Goal: Task Accomplishment & Management: Use online tool/utility

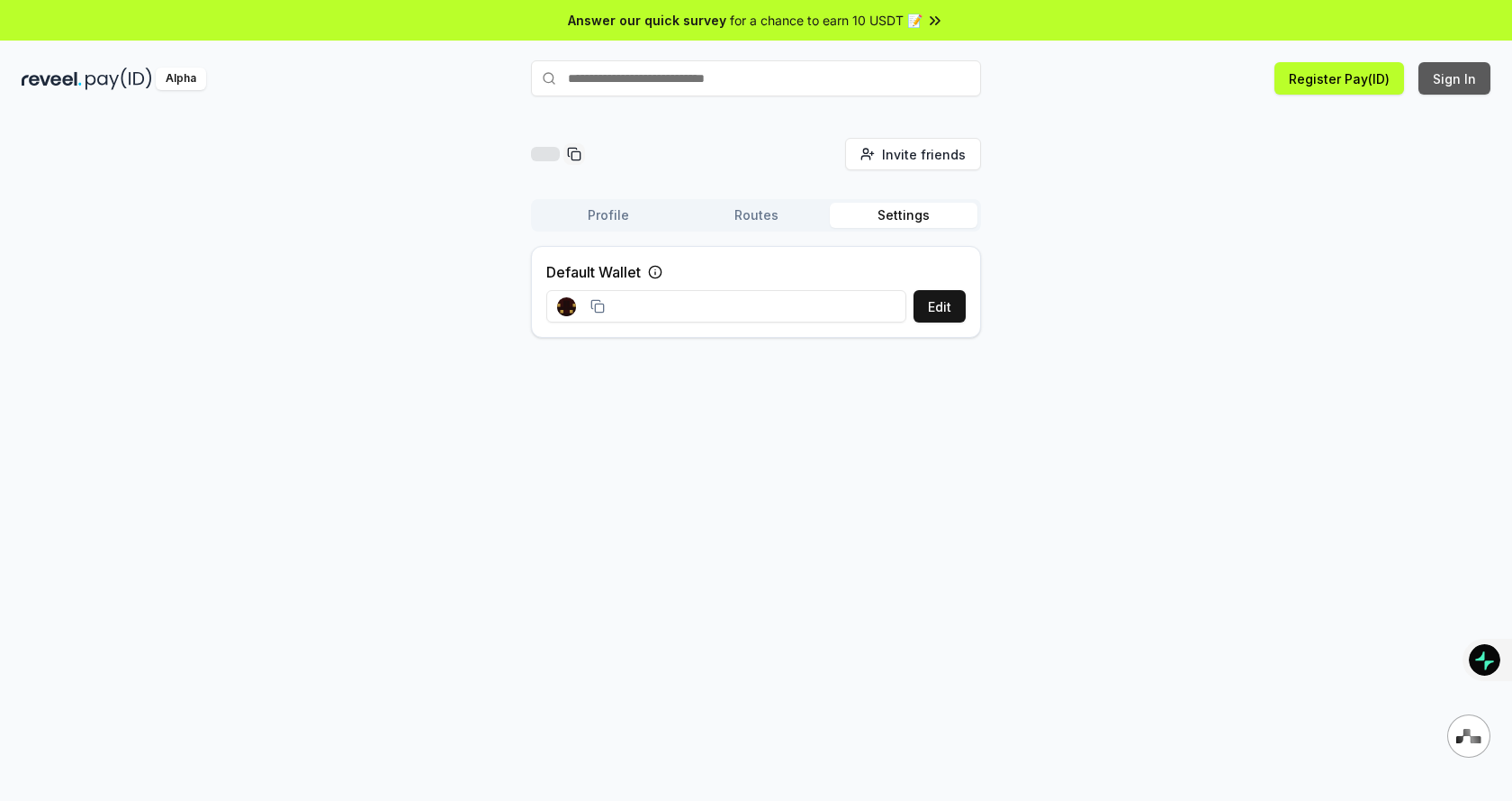
click at [1464, 78] on button "Sign In" at bounding box center [1455, 78] width 72 height 32
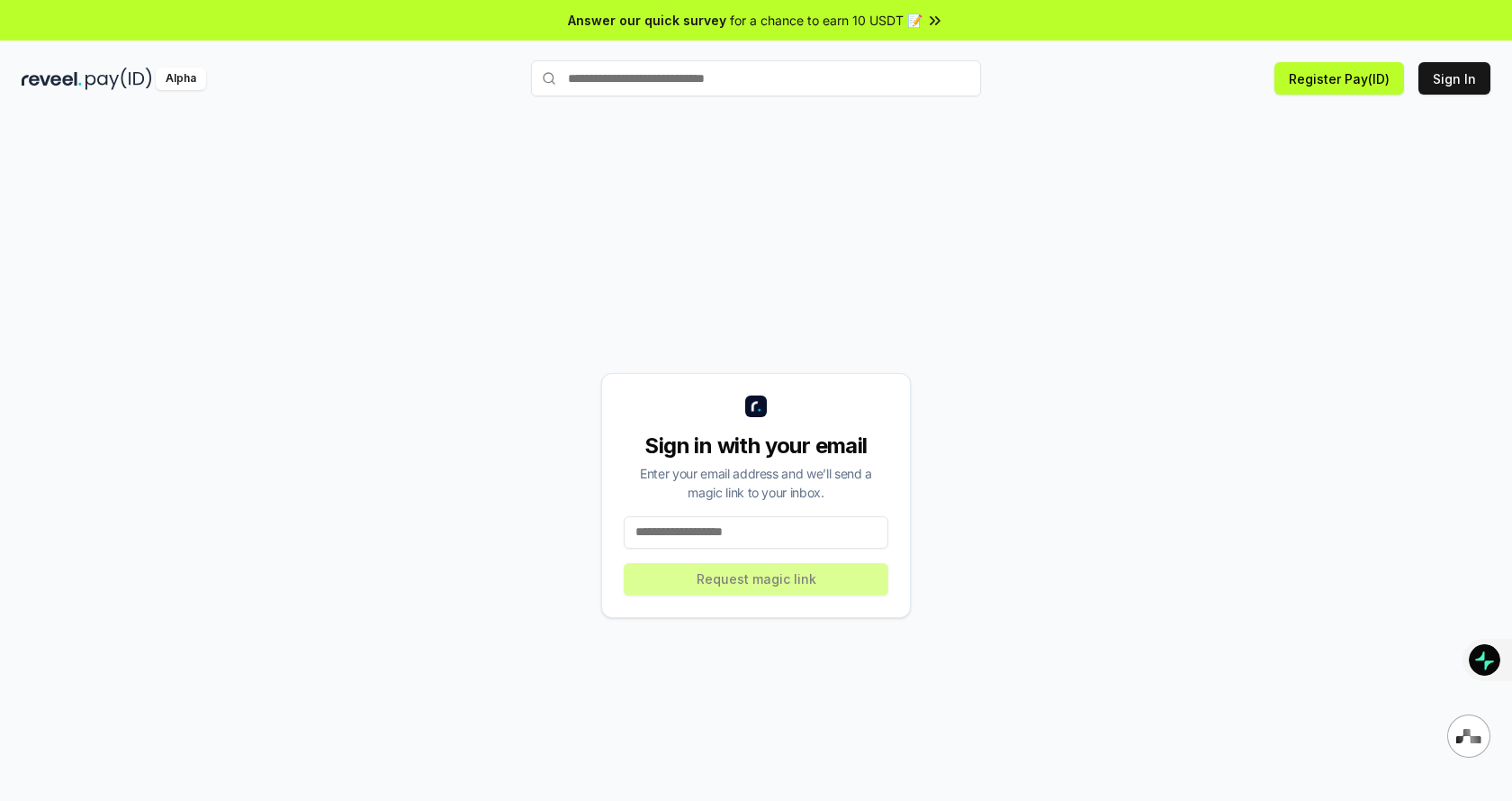
click at [740, 534] on input at bounding box center [756, 532] width 265 height 32
type input "**********"
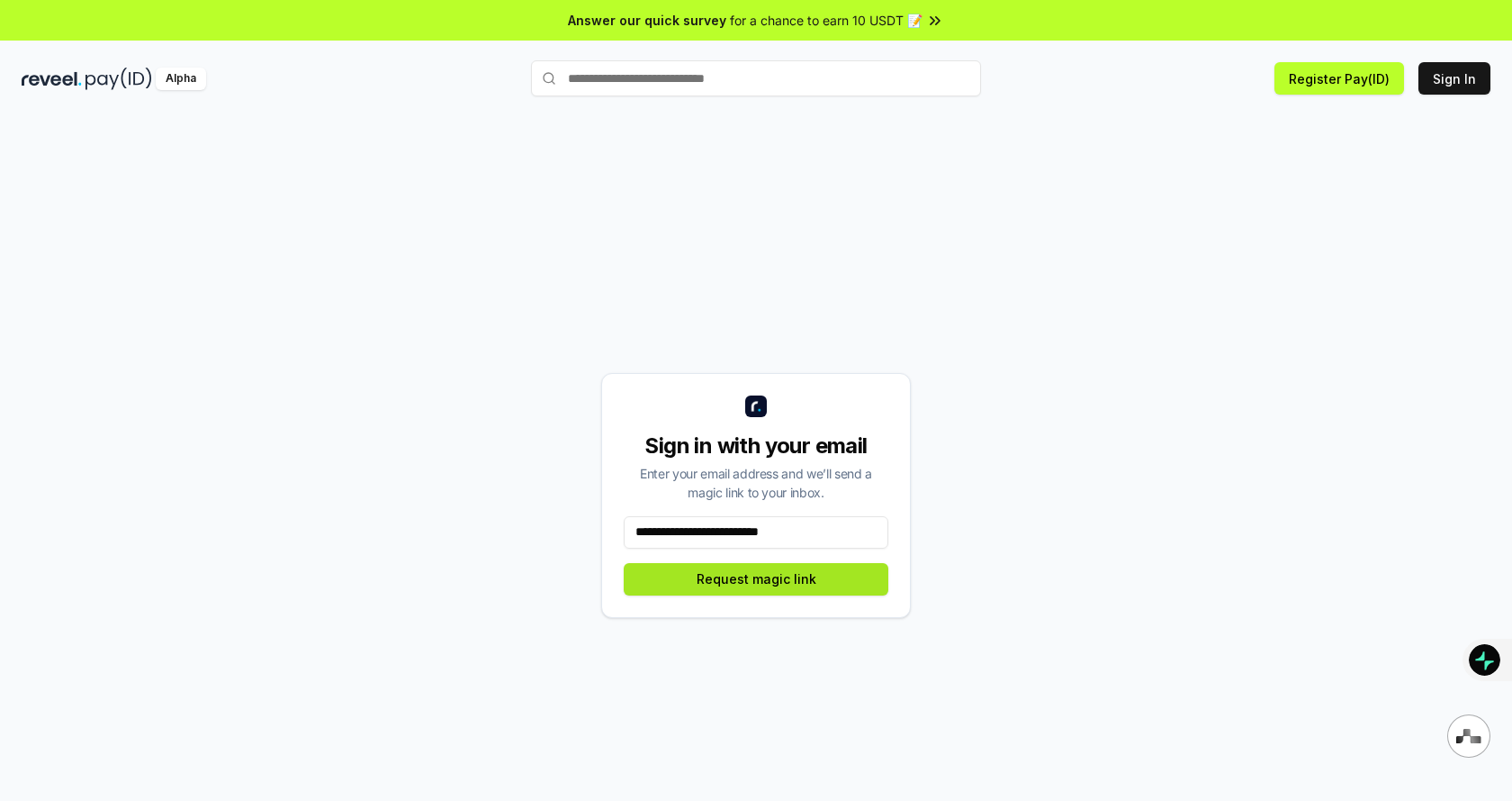
click at [748, 580] on button "Request magic link" at bounding box center [756, 579] width 265 height 32
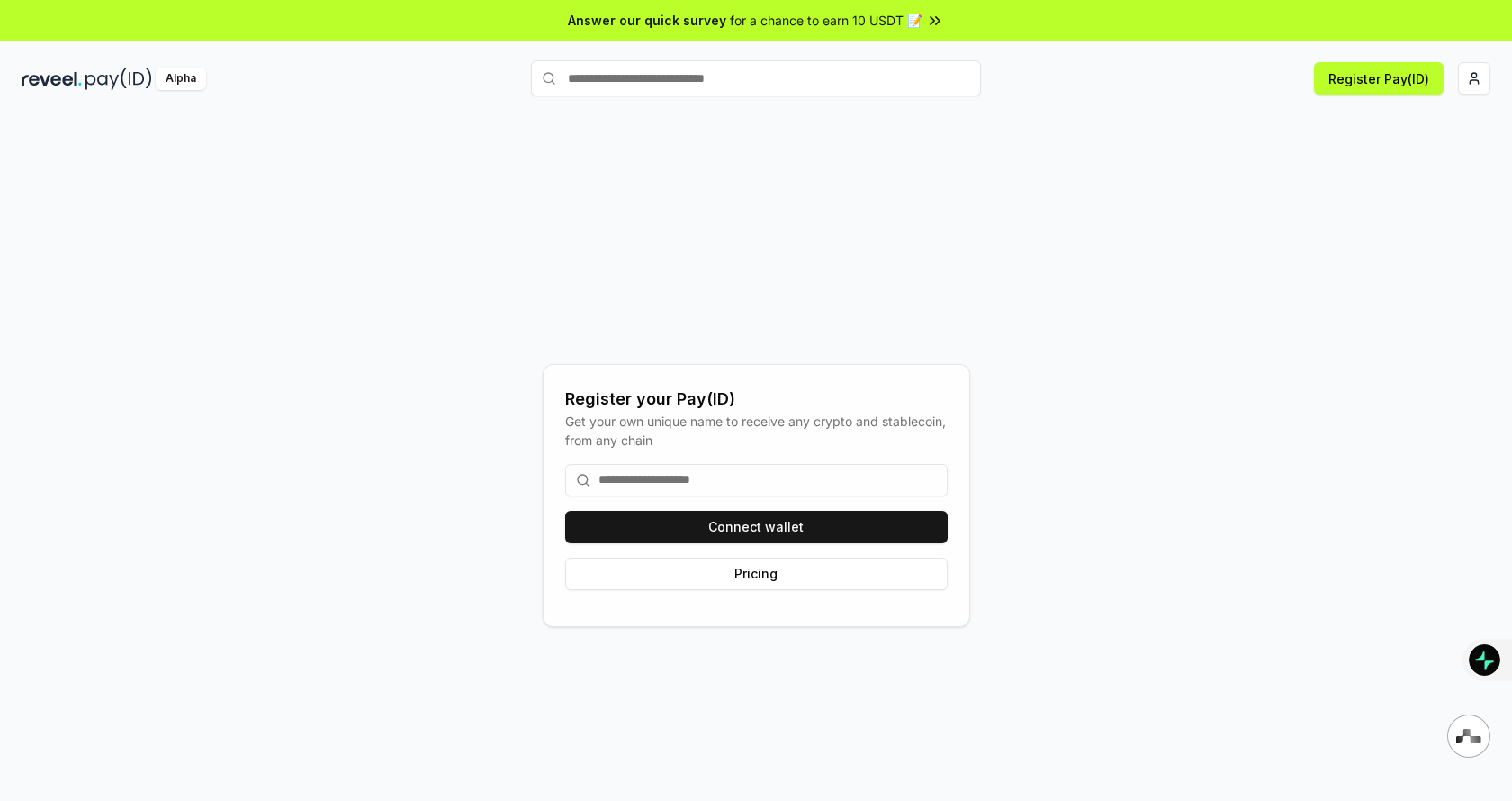
click at [791, 483] on input at bounding box center [757, 480] width 382 height 32
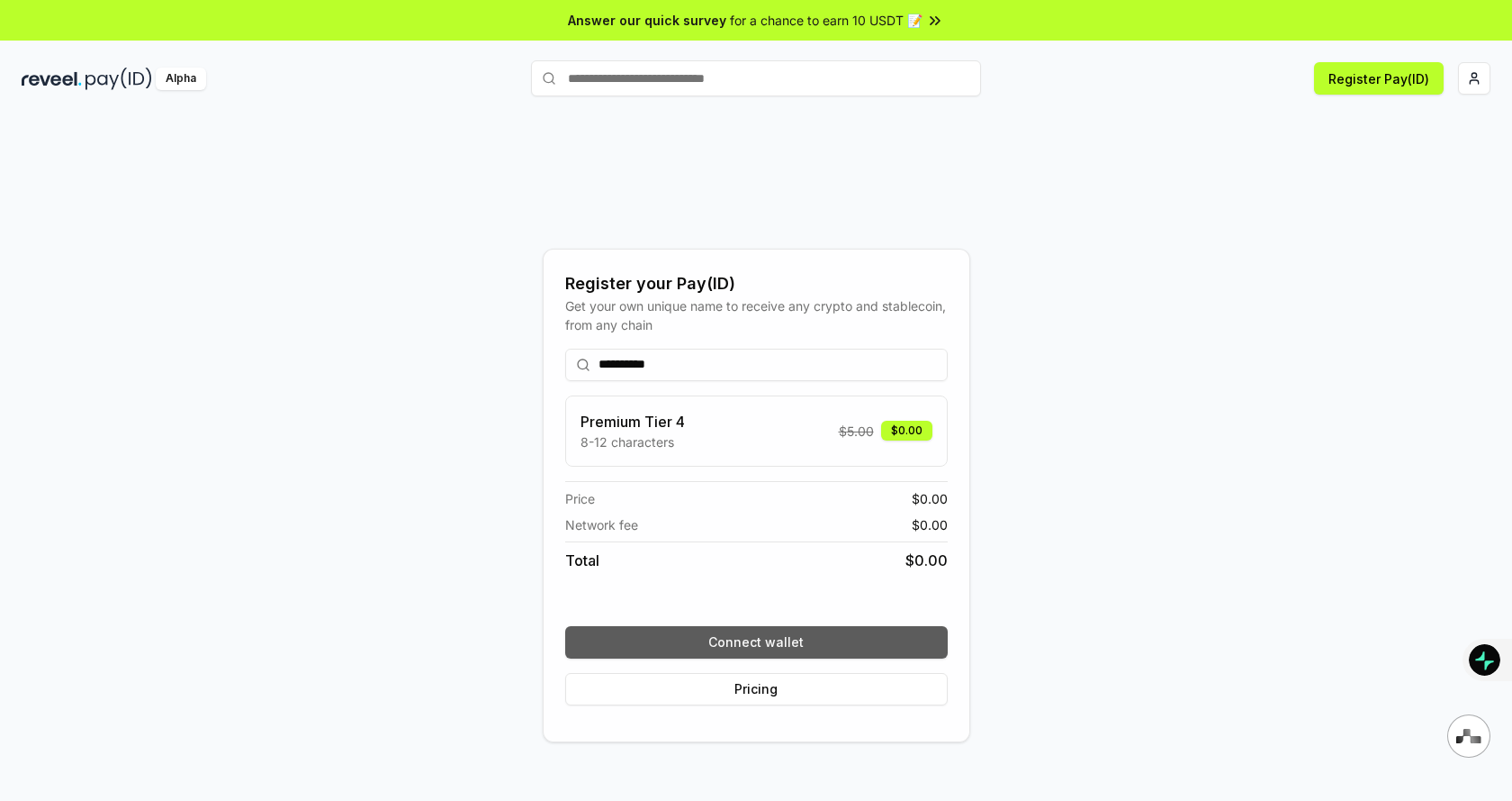
type input "**********"
click at [827, 636] on button "Connect wallet" at bounding box center [757, 642] width 382 height 32
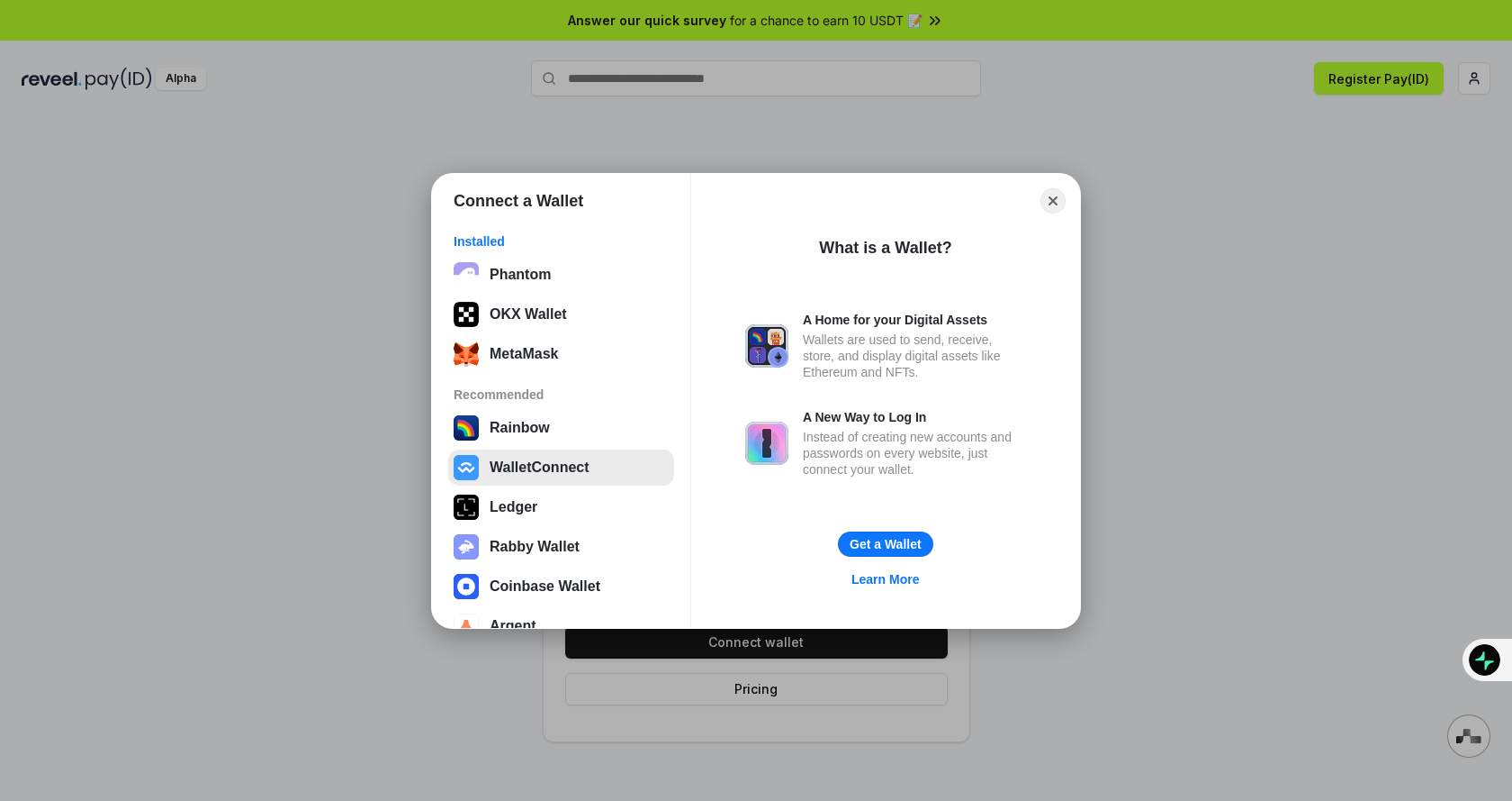
click at [572, 479] on button "WalletConnect" at bounding box center [561, 467] width 226 height 36
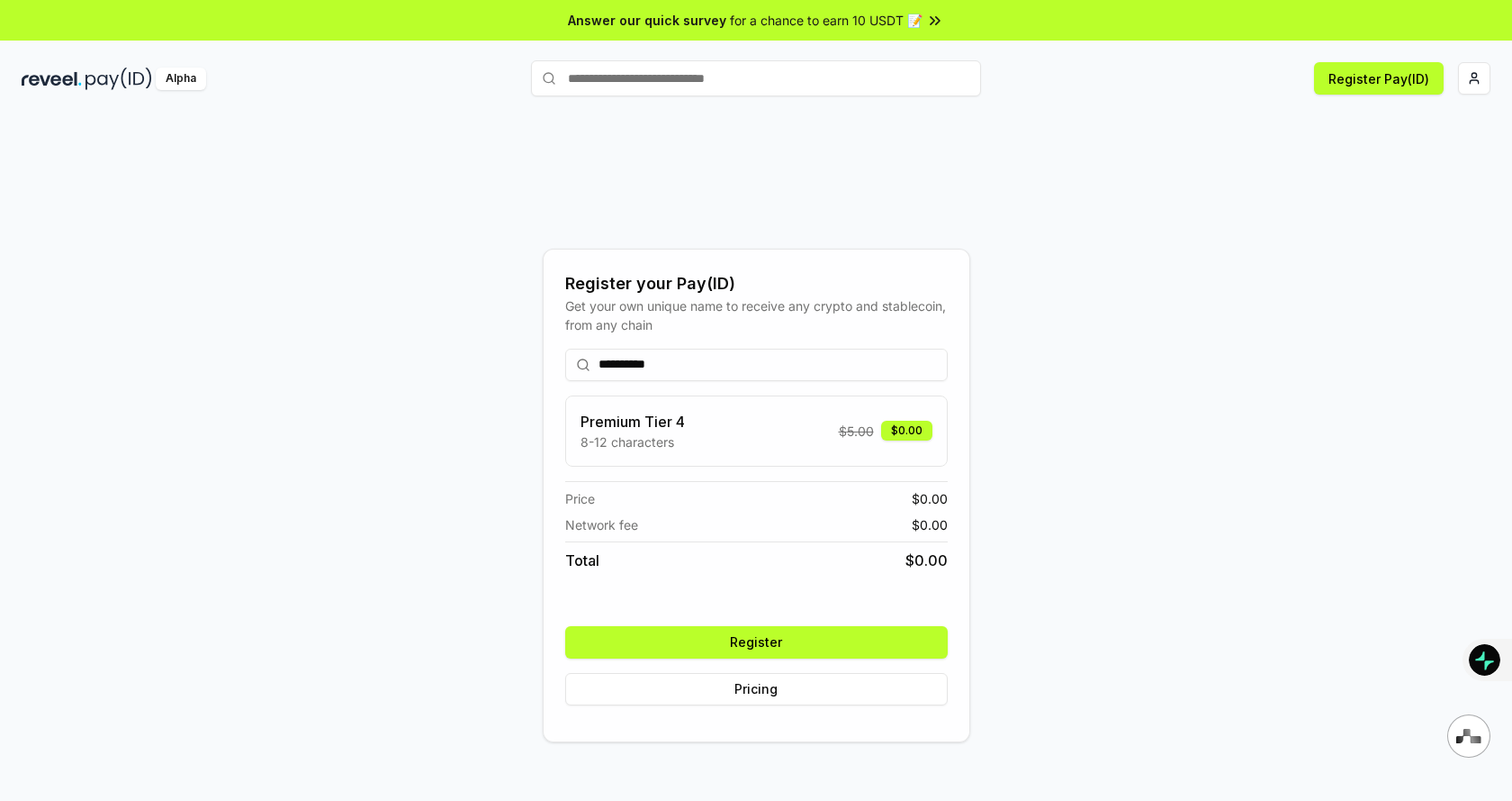
click at [688, 633] on button "Register" at bounding box center [757, 642] width 382 height 32
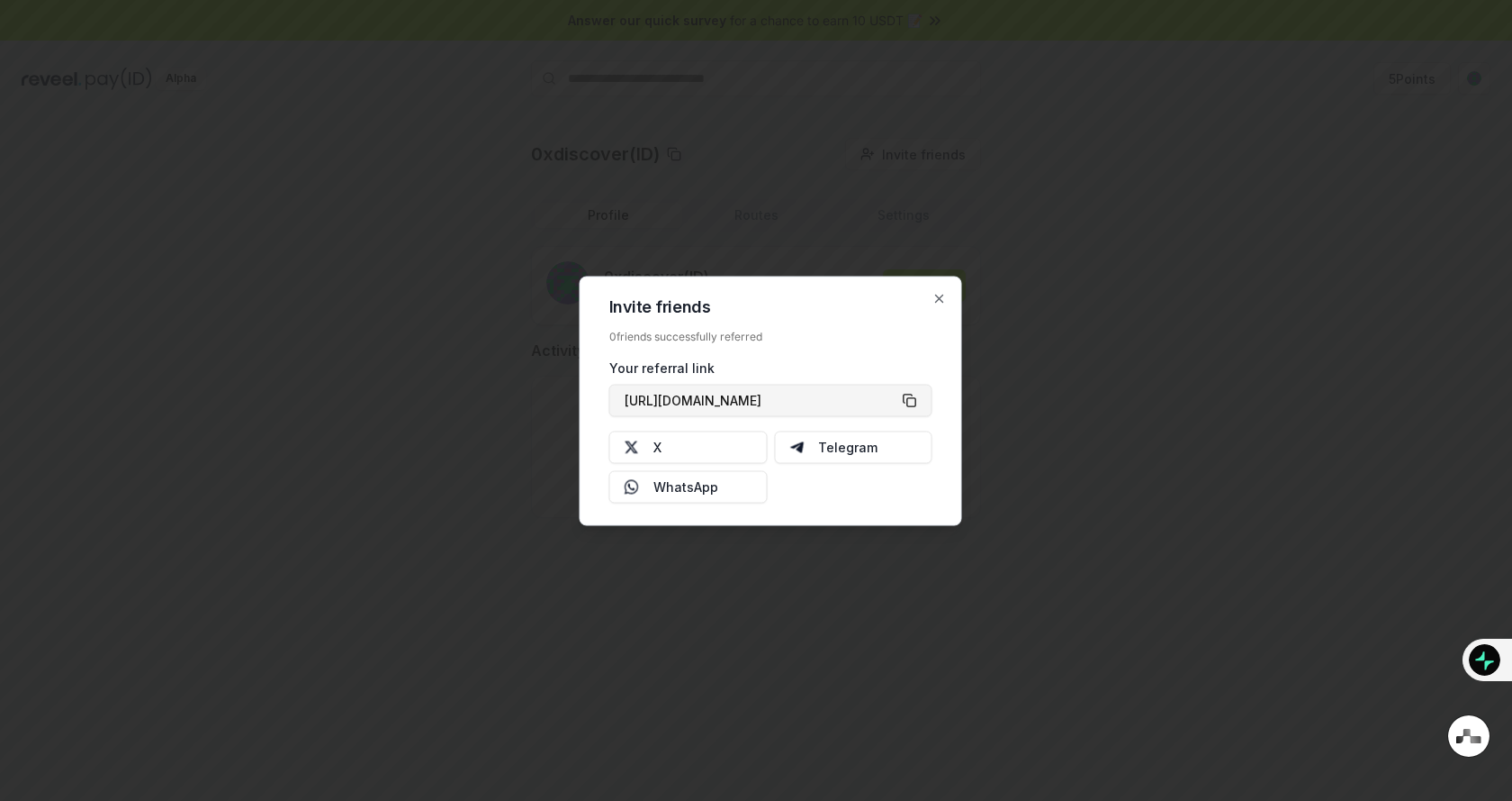
click at [915, 405] on button "https://reveel.id/refer/0xdiscover" at bounding box center [771, 399] width 323 height 32
click at [940, 298] on icon "button" at bounding box center [939, 298] width 15 height 15
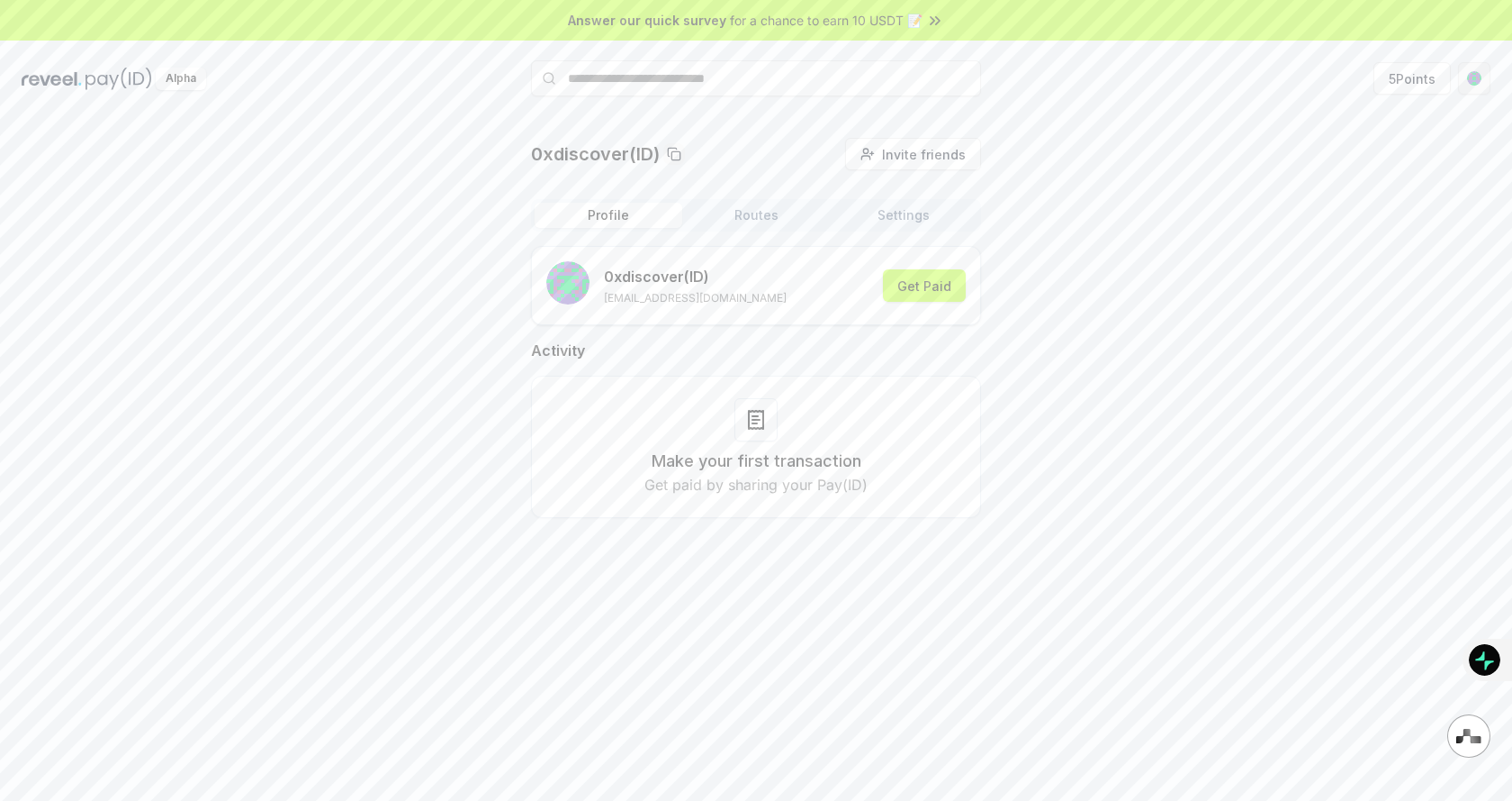
click at [1475, 81] on html "Answer our quick survey for a chance to earn 10 USDT 📝 Alpha 5 Points 0xdiscove…" at bounding box center [756, 400] width 1512 height 801
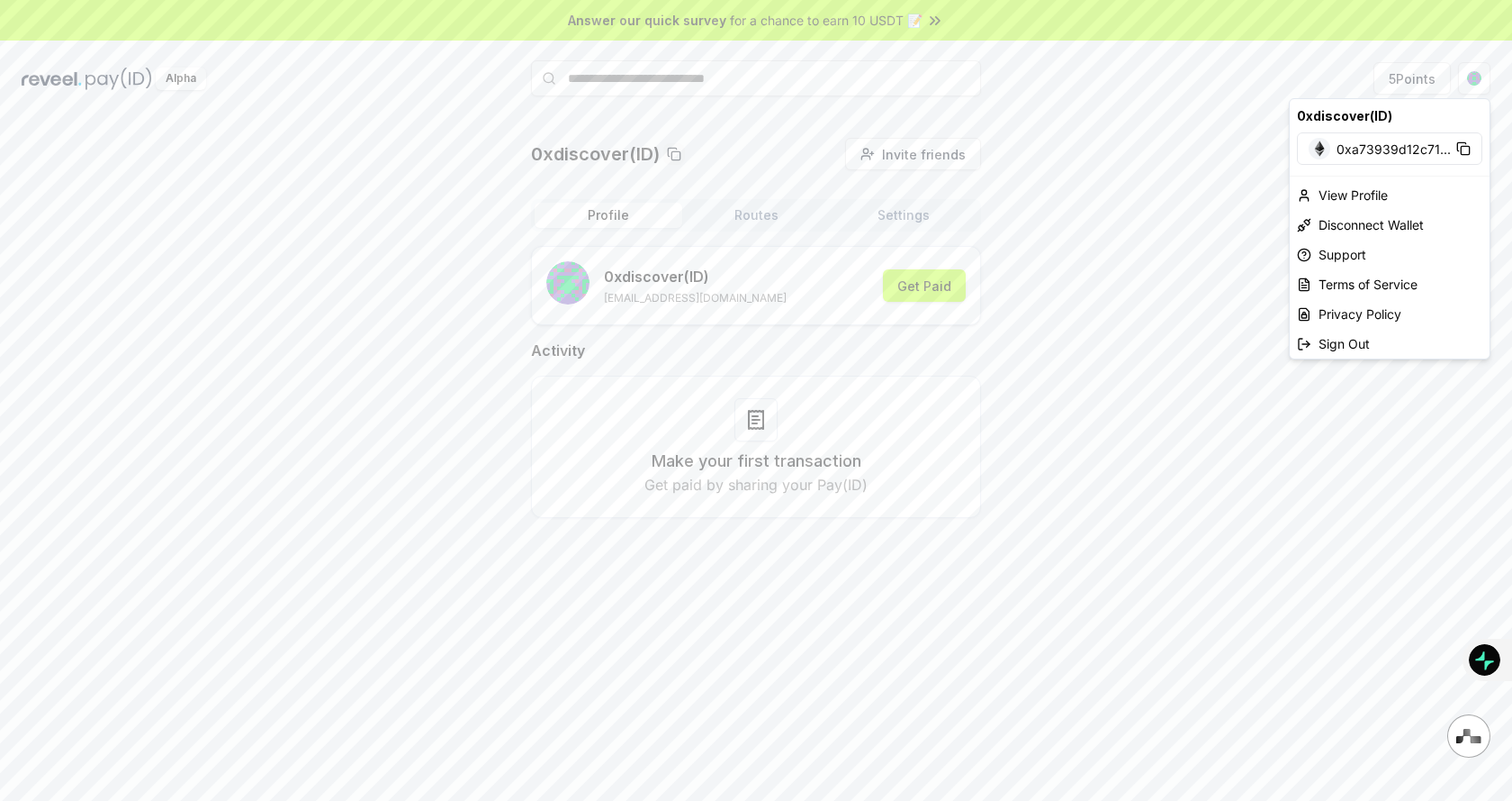
click at [1224, 219] on html "Answer our quick survey for a chance to earn 10 USDT 📝 Alpha 5 Points 0xdiscove…" at bounding box center [756, 400] width 1512 height 801
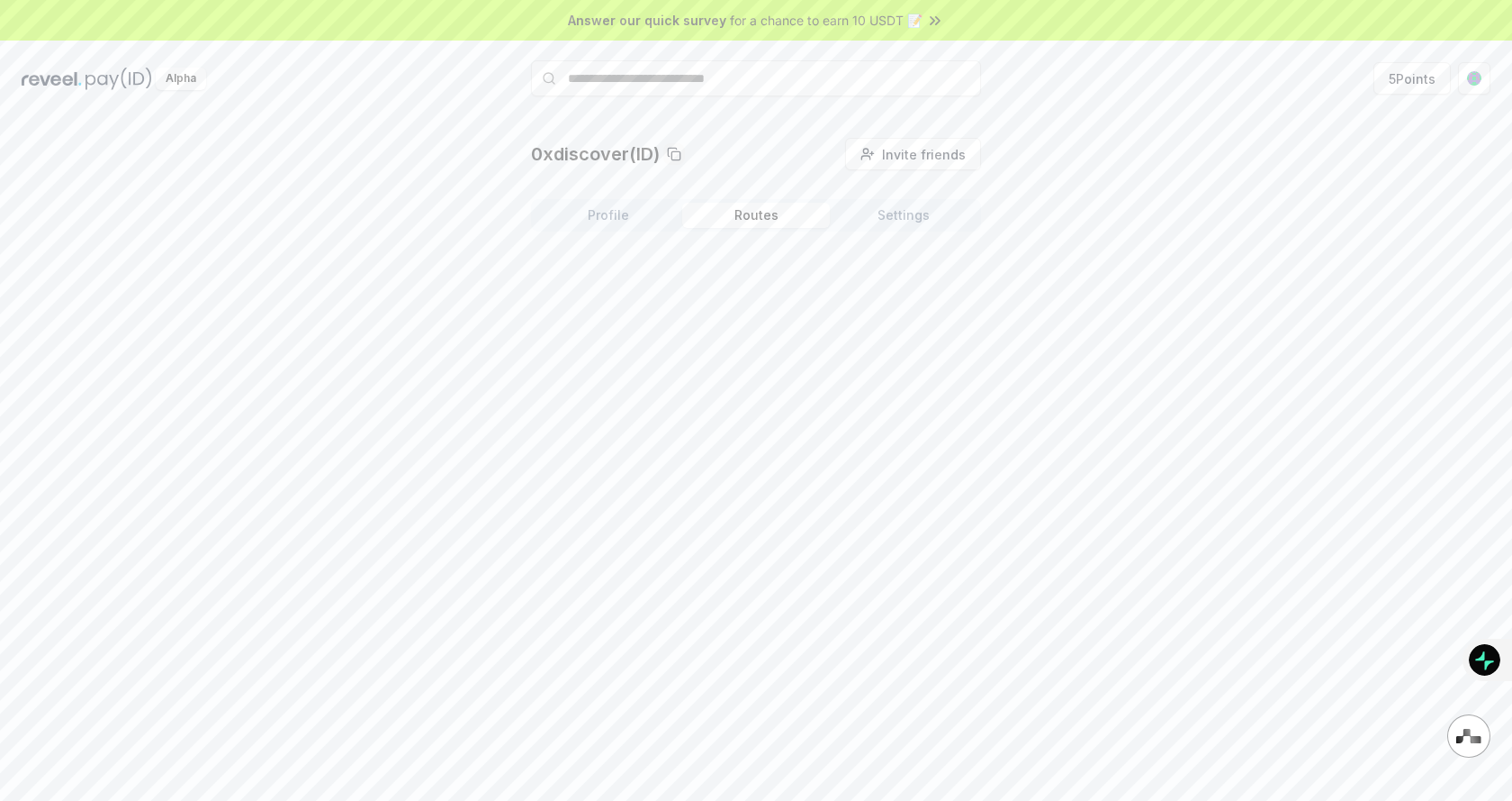
click at [774, 226] on button "Routes" at bounding box center [756, 216] width 148 height 25
click at [903, 217] on button "Settings" at bounding box center [904, 216] width 148 height 25
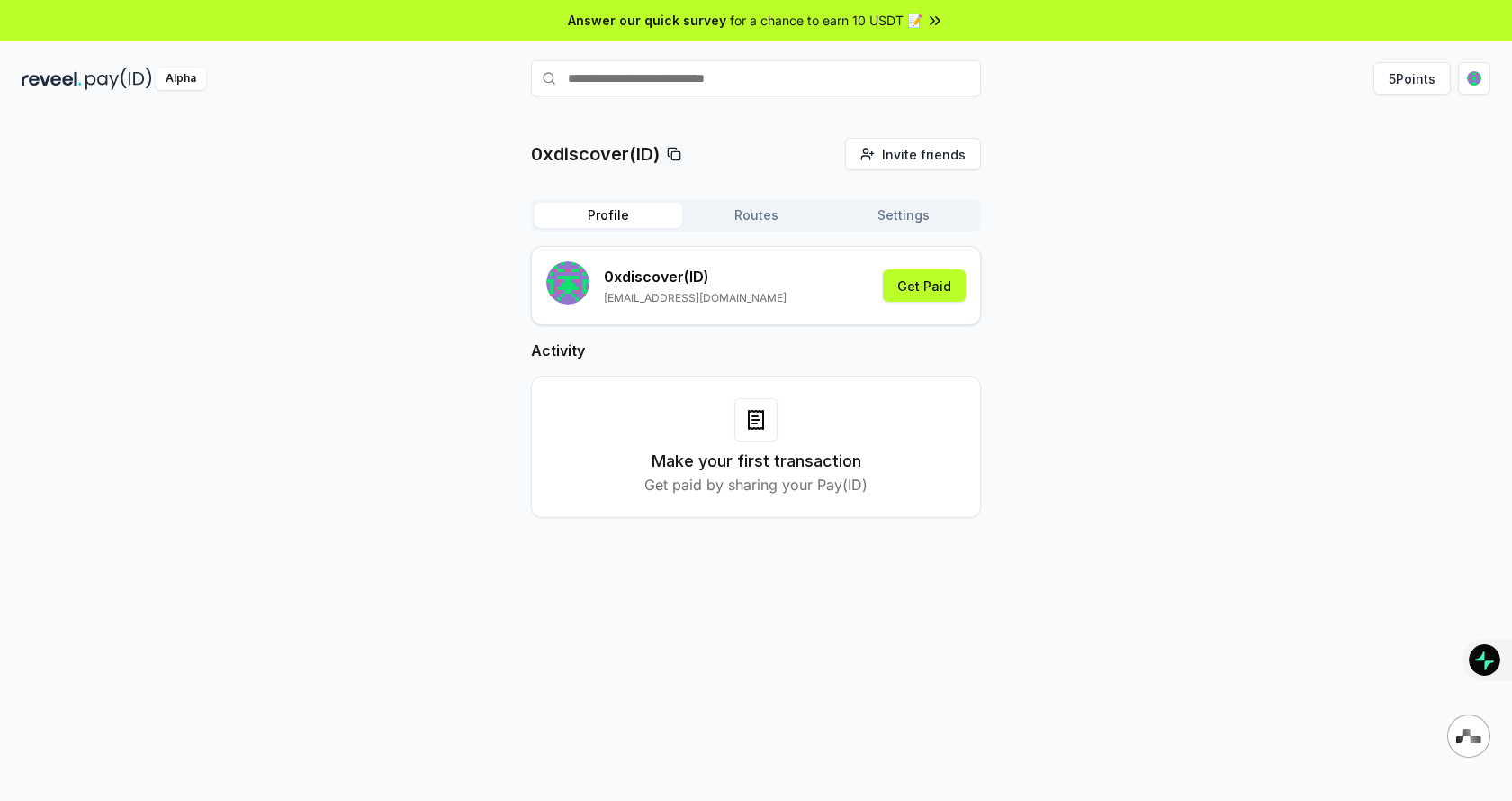
click at [677, 154] on icon at bounding box center [674, 153] width 15 height 15
click at [785, 223] on button "Routes" at bounding box center [756, 216] width 148 height 25
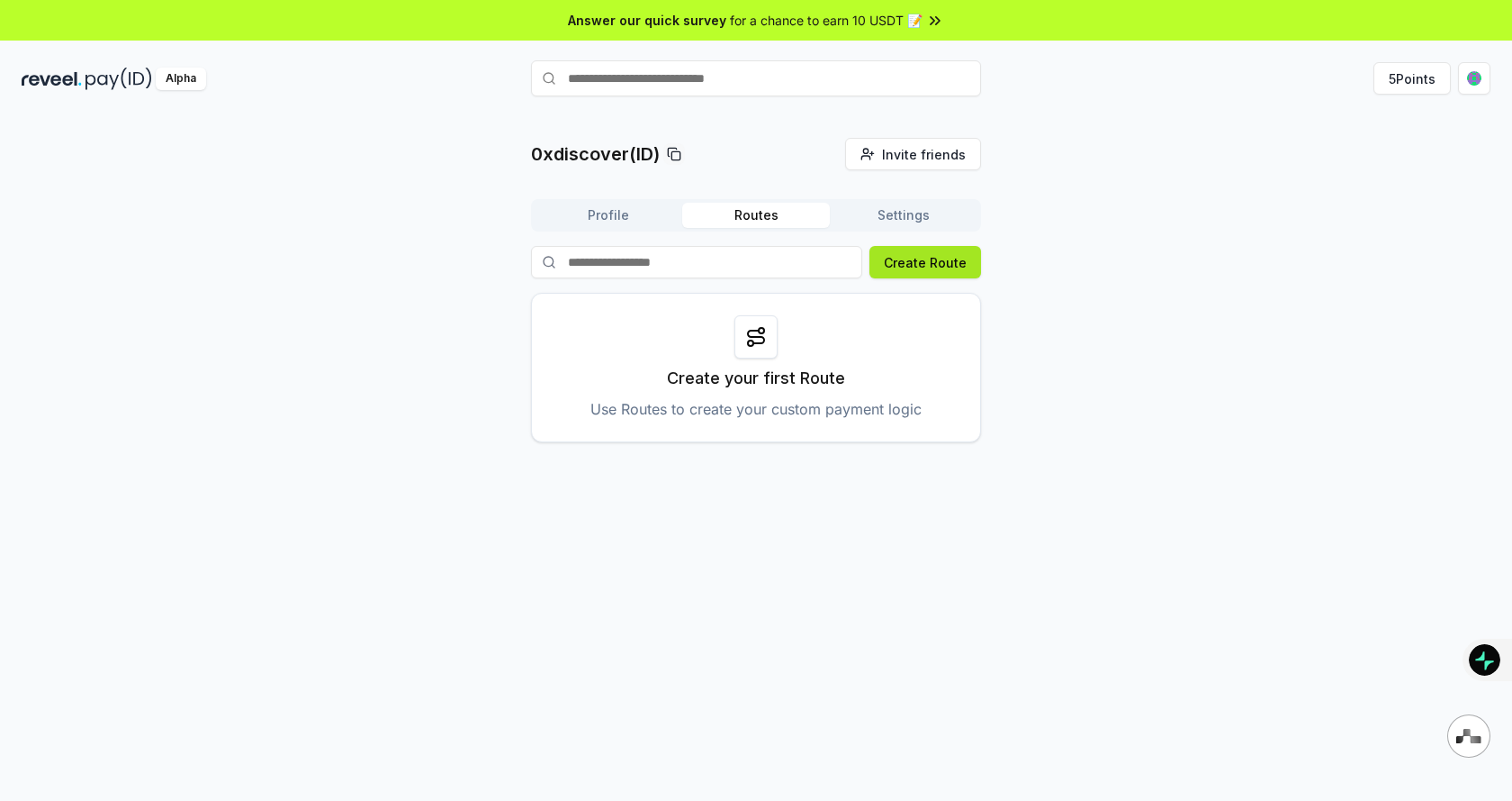
click at [933, 258] on button "Create Route" at bounding box center [925, 261] width 112 height 32
